Goal: Book appointment/travel/reservation

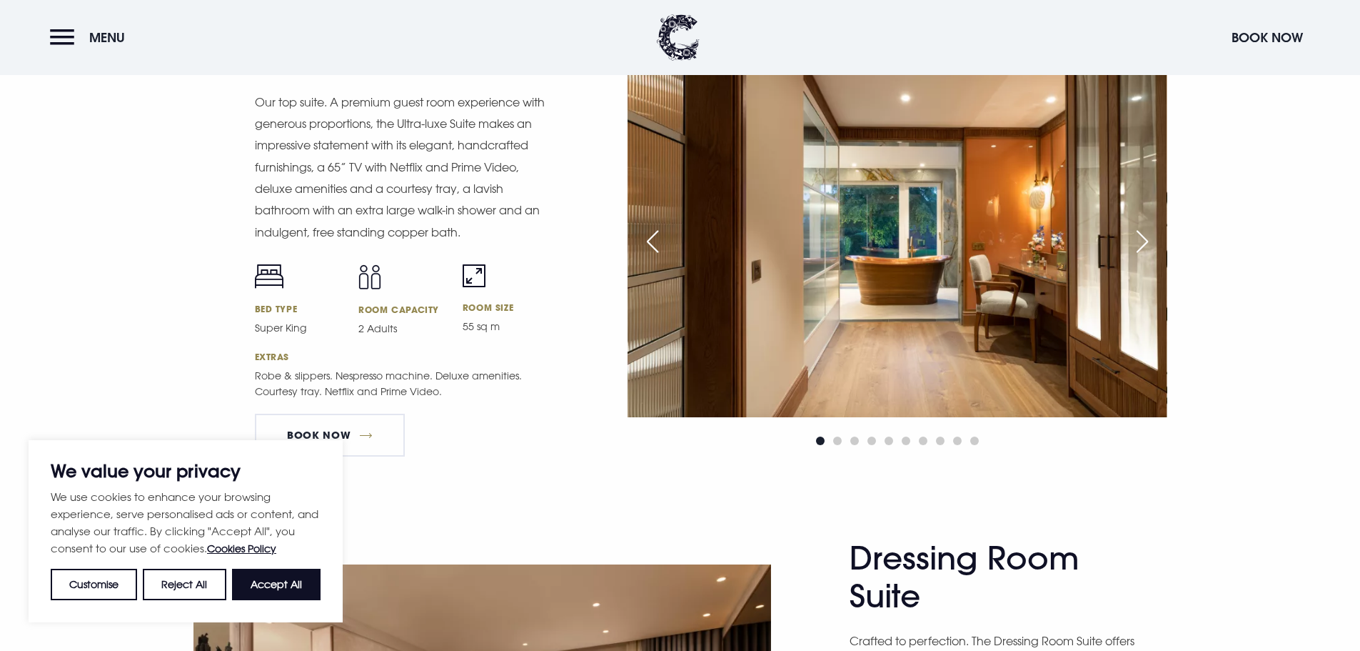
scroll to position [1957, 0]
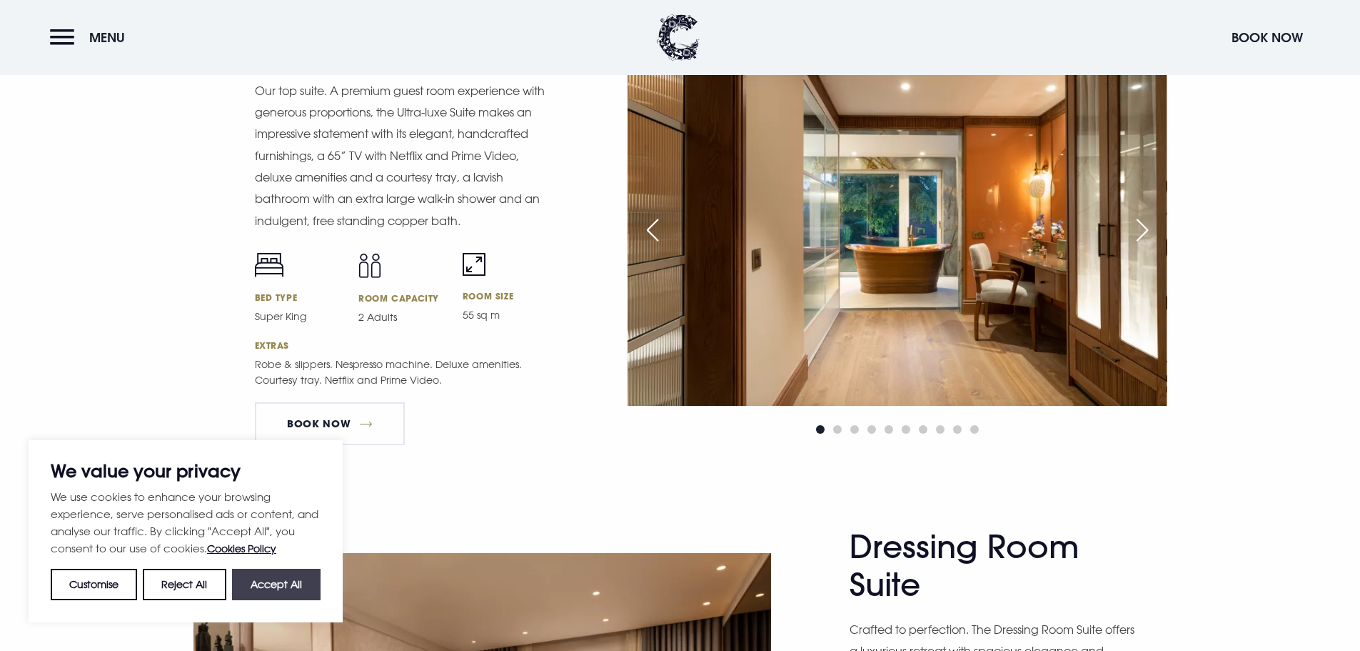
click at [313, 577] on button "Accept All" at bounding box center [276, 583] width 89 height 31
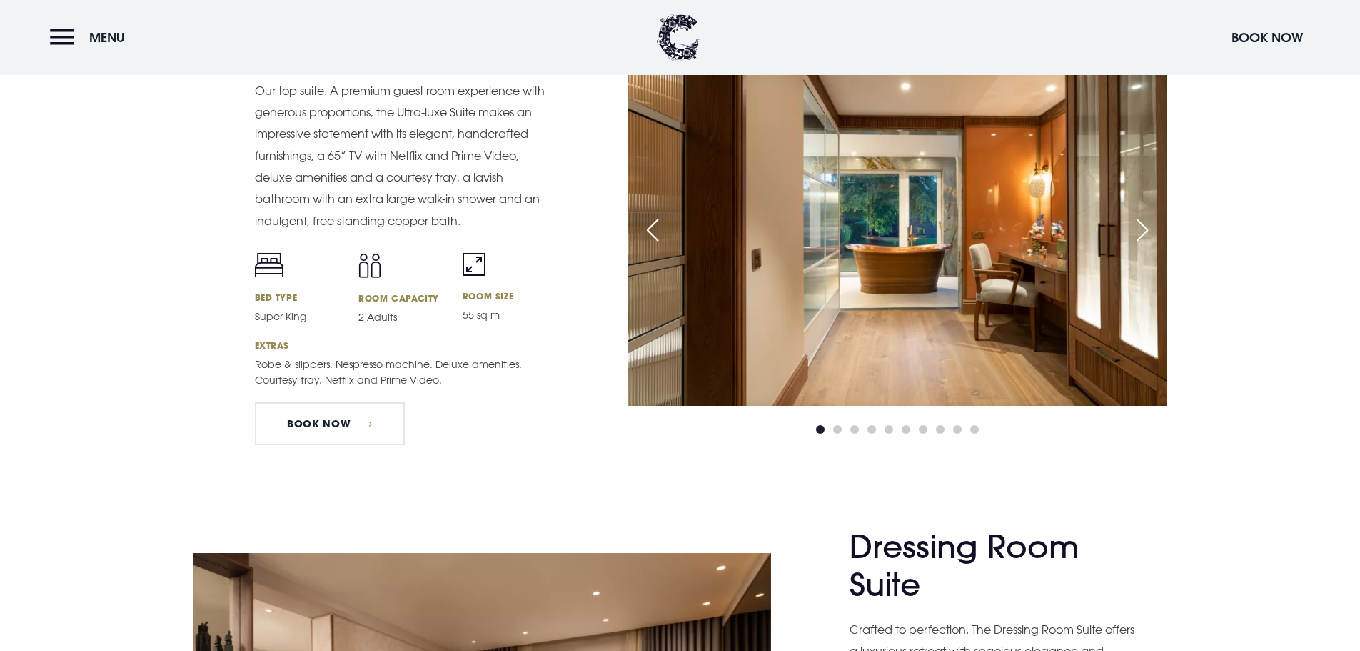
checkbox input "true"
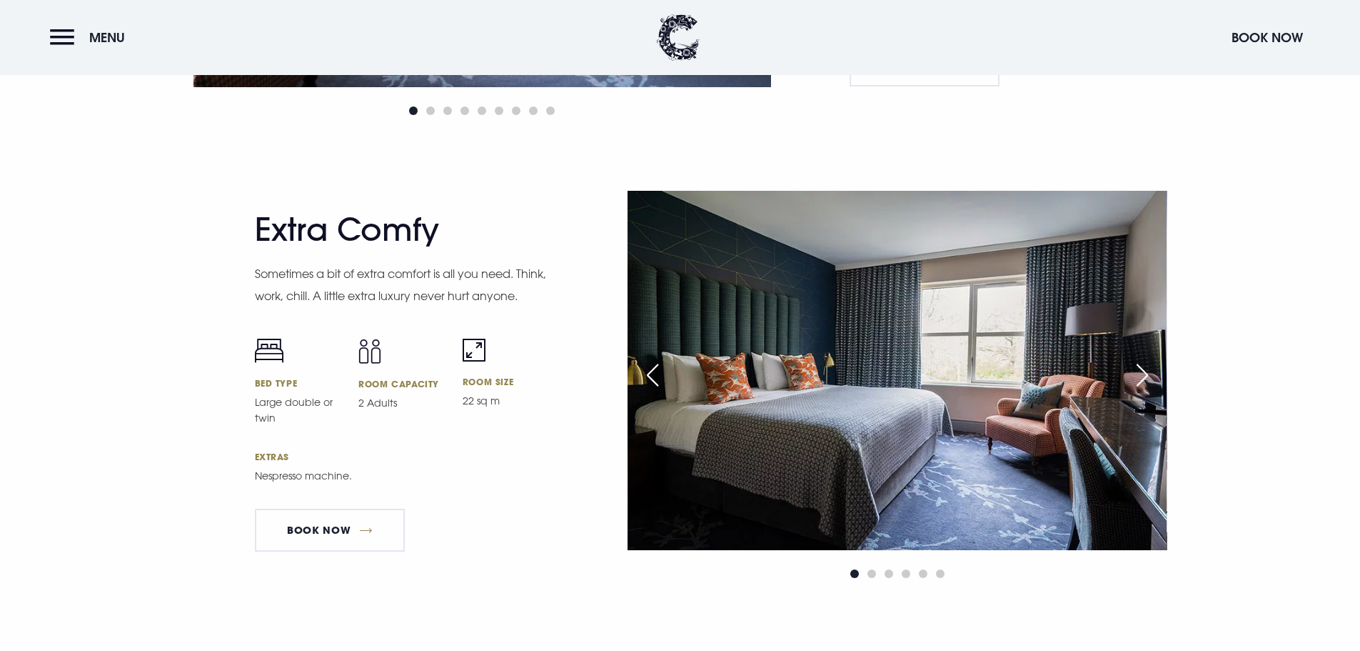
scroll to position [3775, 0]
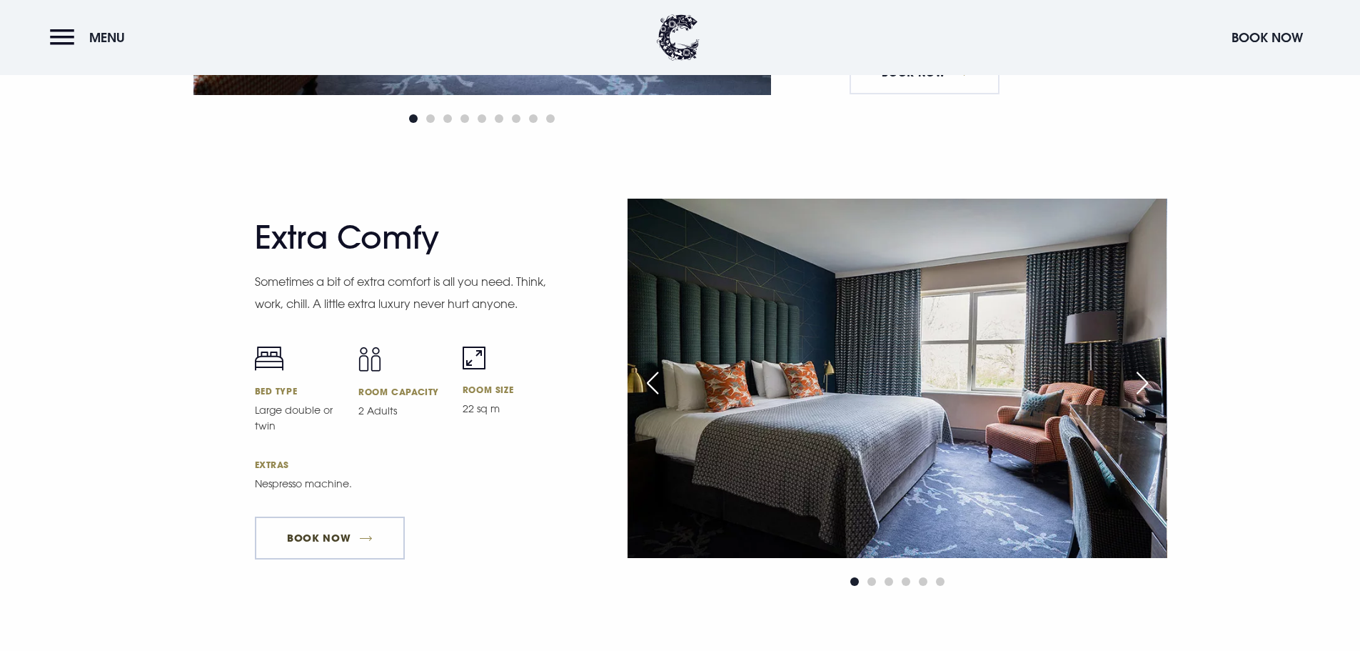
click at [343, 546] on link "Book Now" at bounding box center [330, 537] width 150 height 43
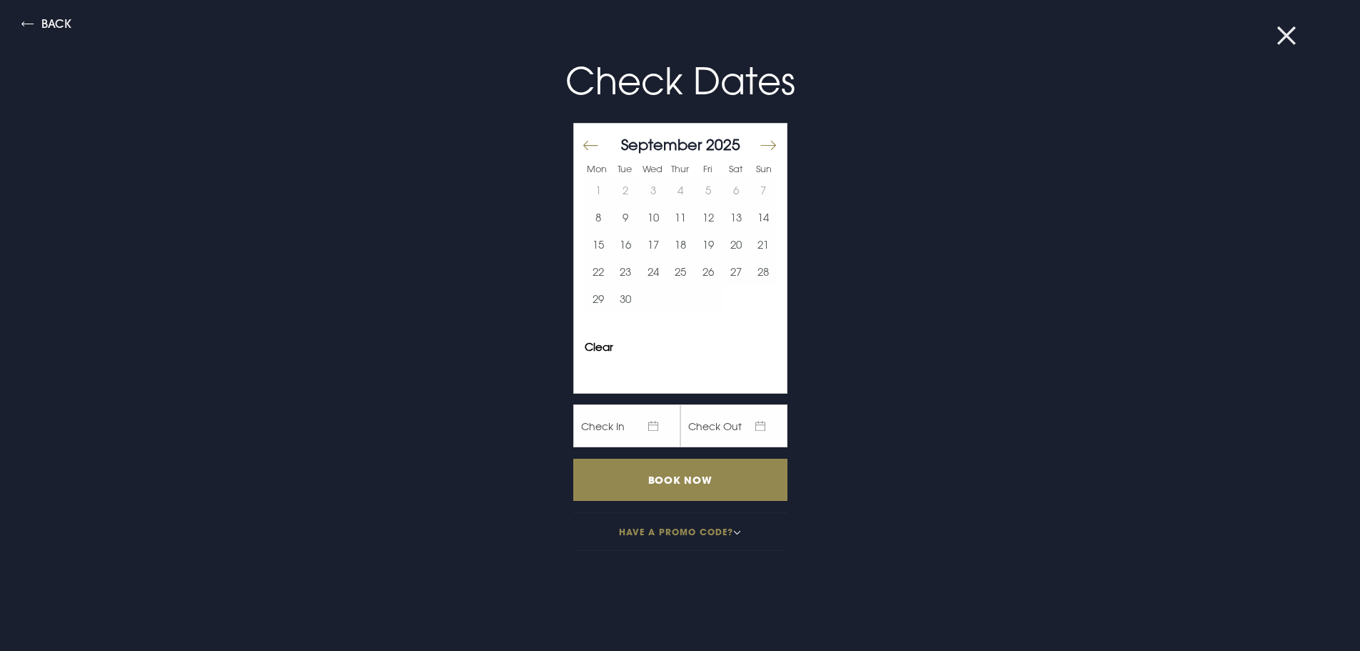
click at [1293, 29] on button at bounding box center [1295, 36] width 37 height 14
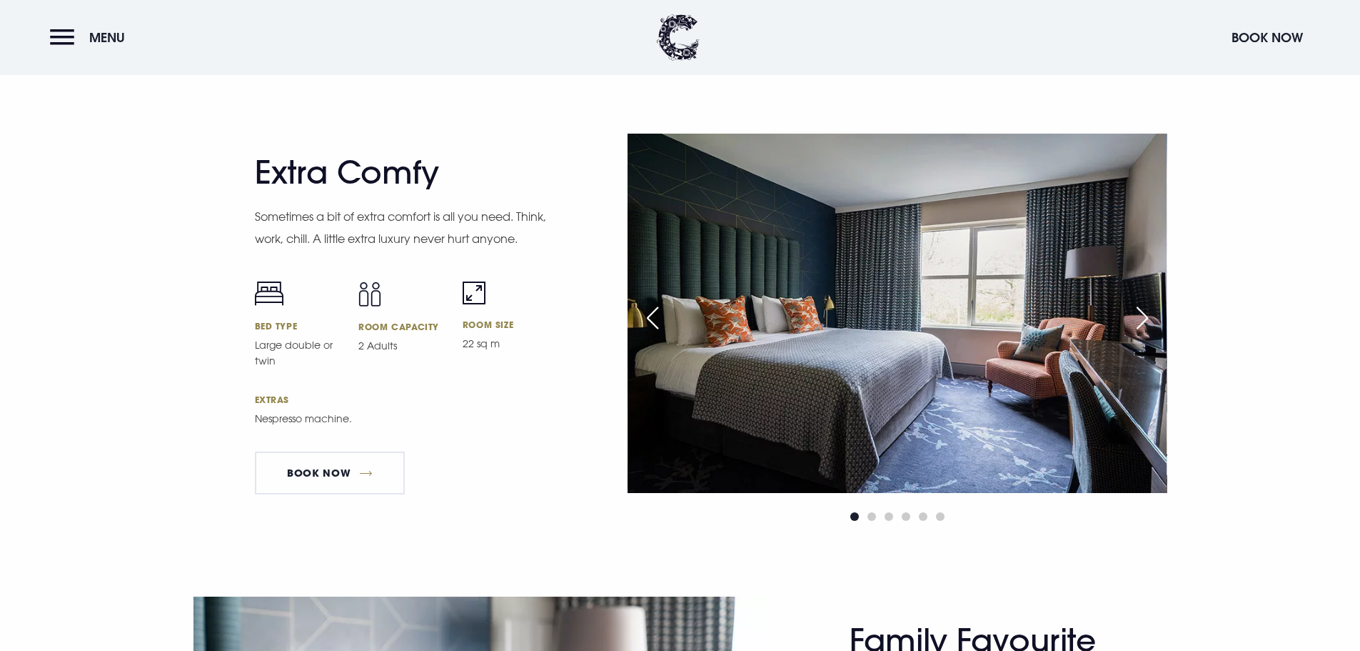
click at [990, 289] on img at bounding box center [897, 313] width 539 height 359
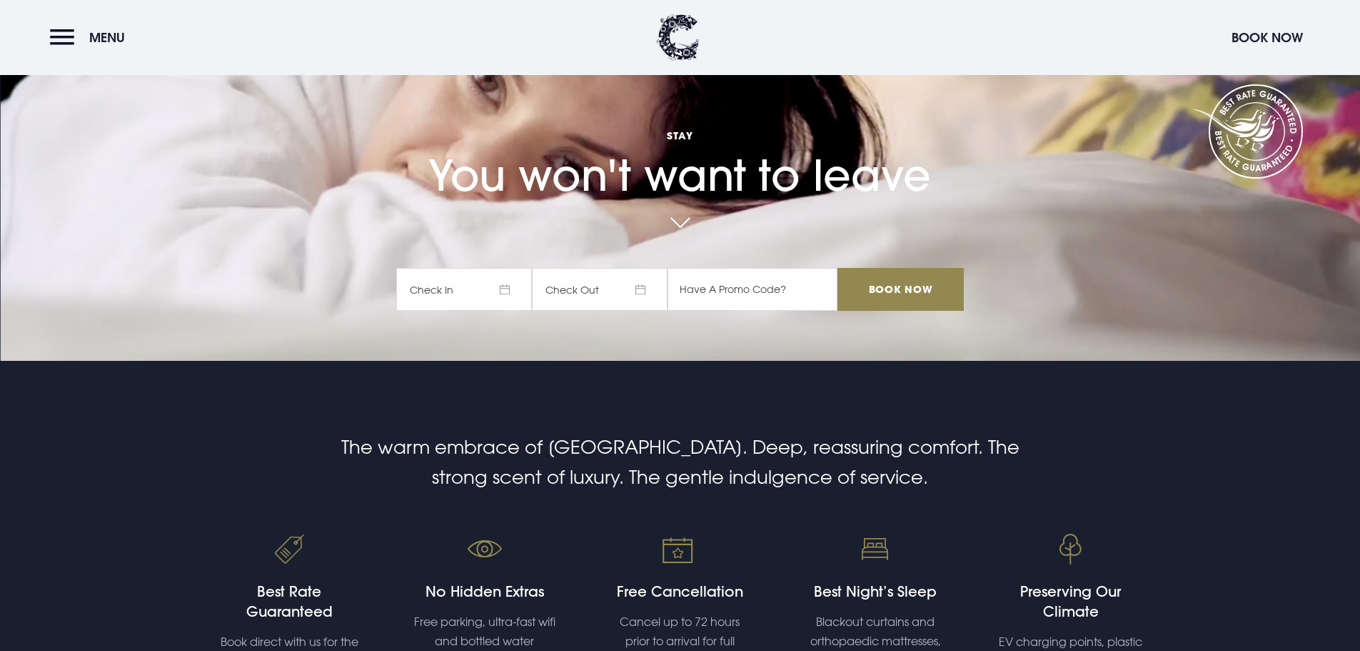
scroll to position [0, 0]
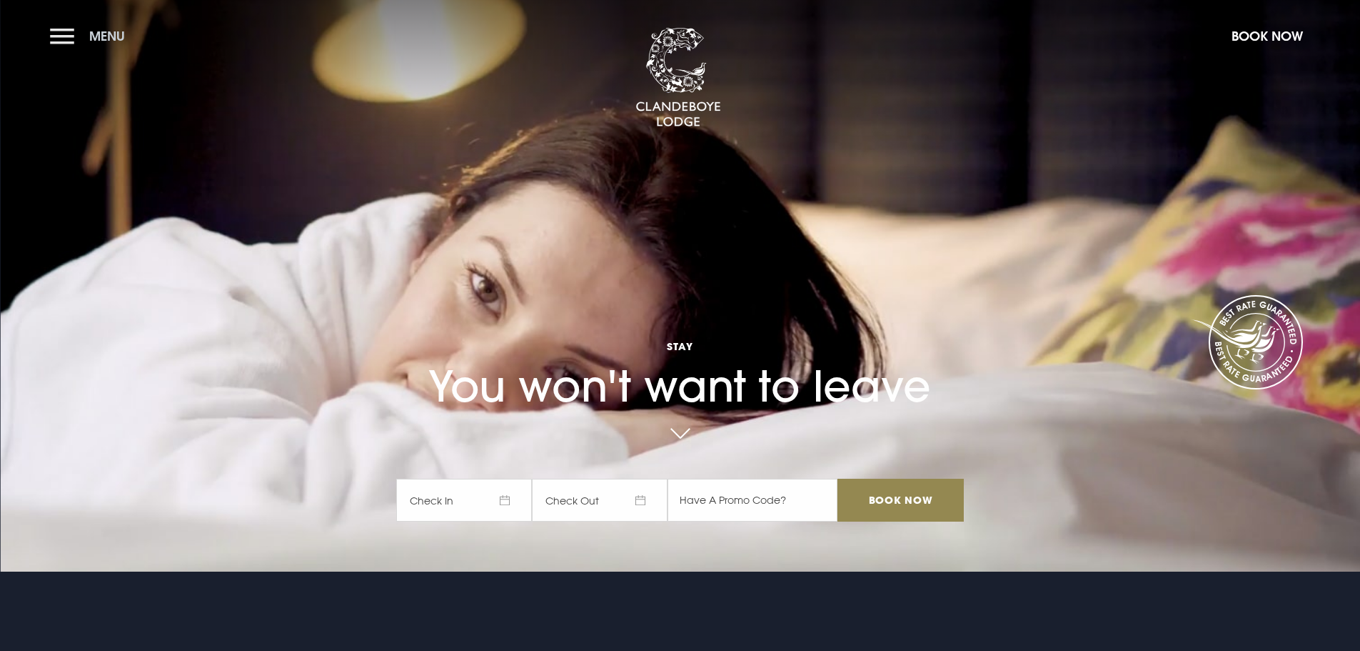
click at [73, 36] on button "Menu" at bounding box center [91, 36] width 82 height 31
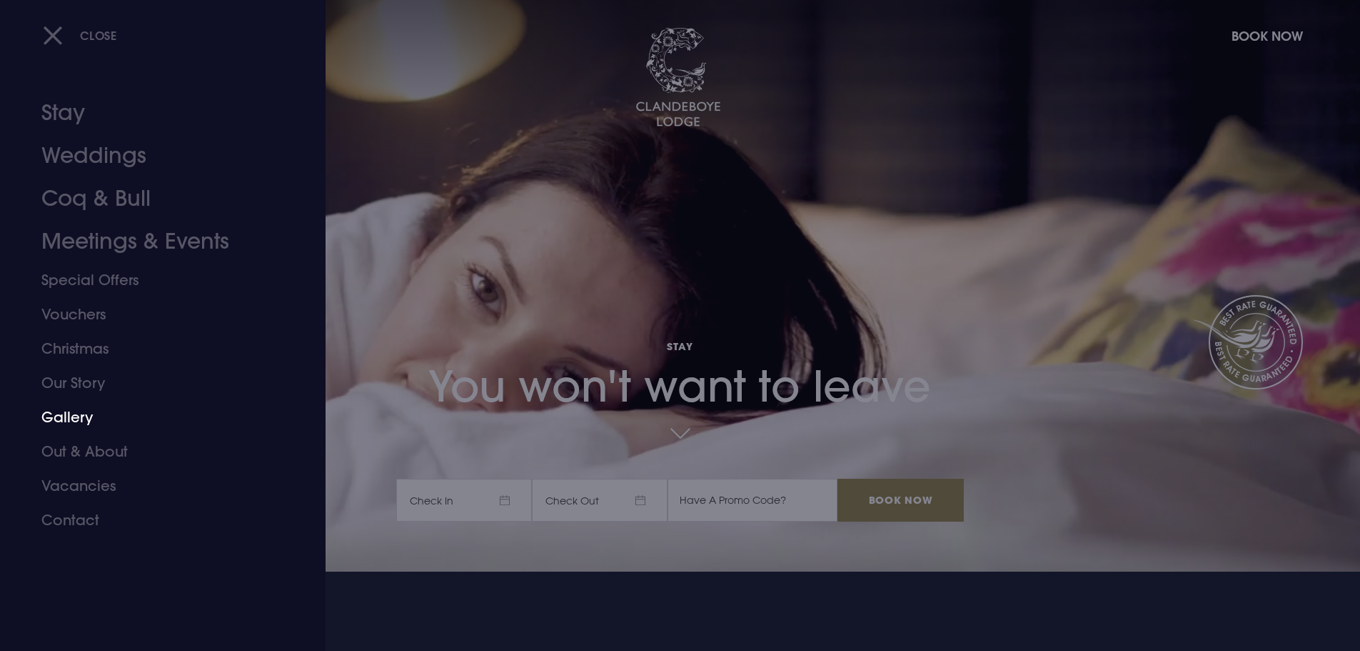
click at [76, 416] on link "Gallery" at bounding box center [154, 417] width 226 height 34
